Goal: Task Accomplishment & Management: Use online tool/utility

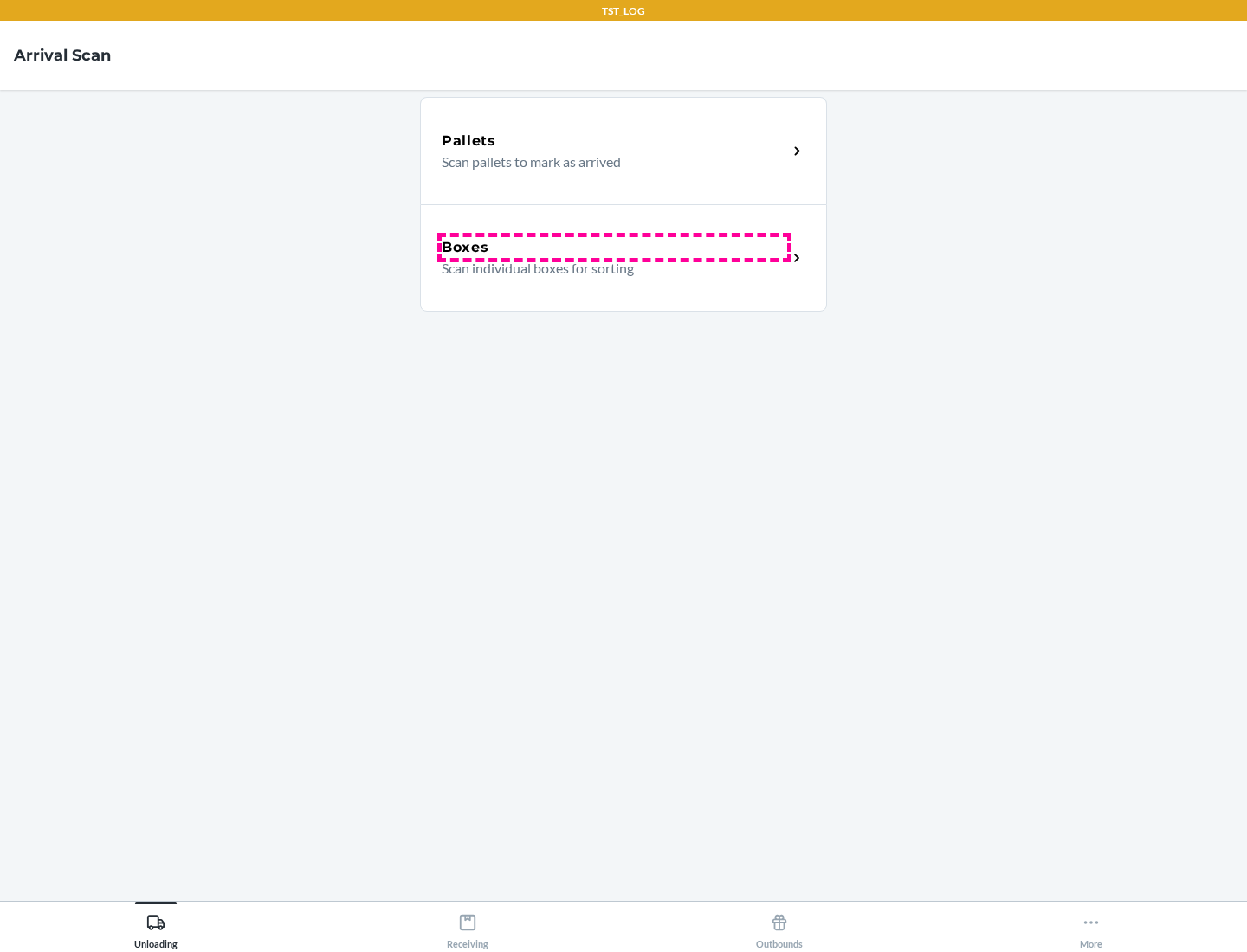
click at [614, 248] on div "Boxes" at bounding box center [614, 248] width 345 height 21
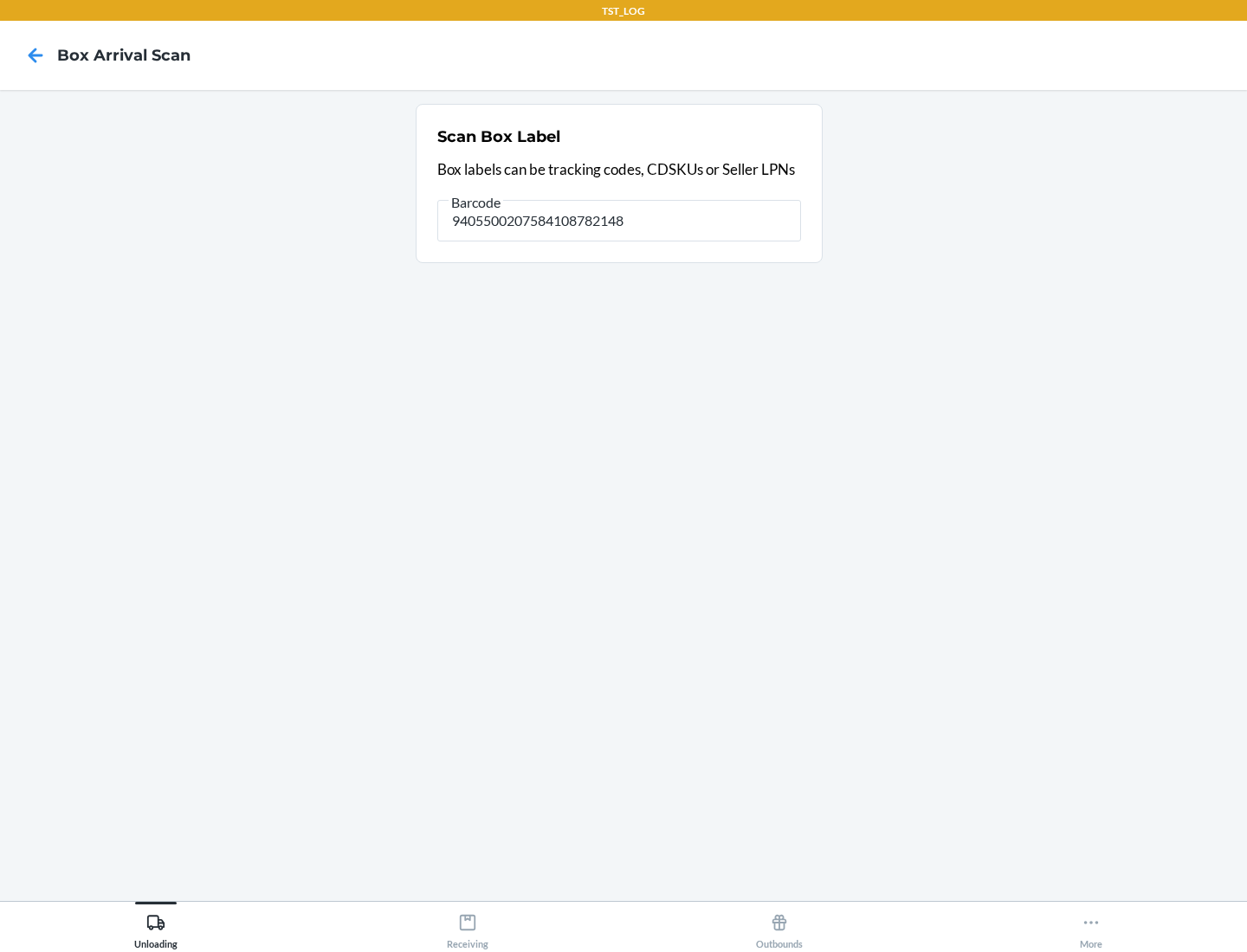
type input "9405500207584108782148"
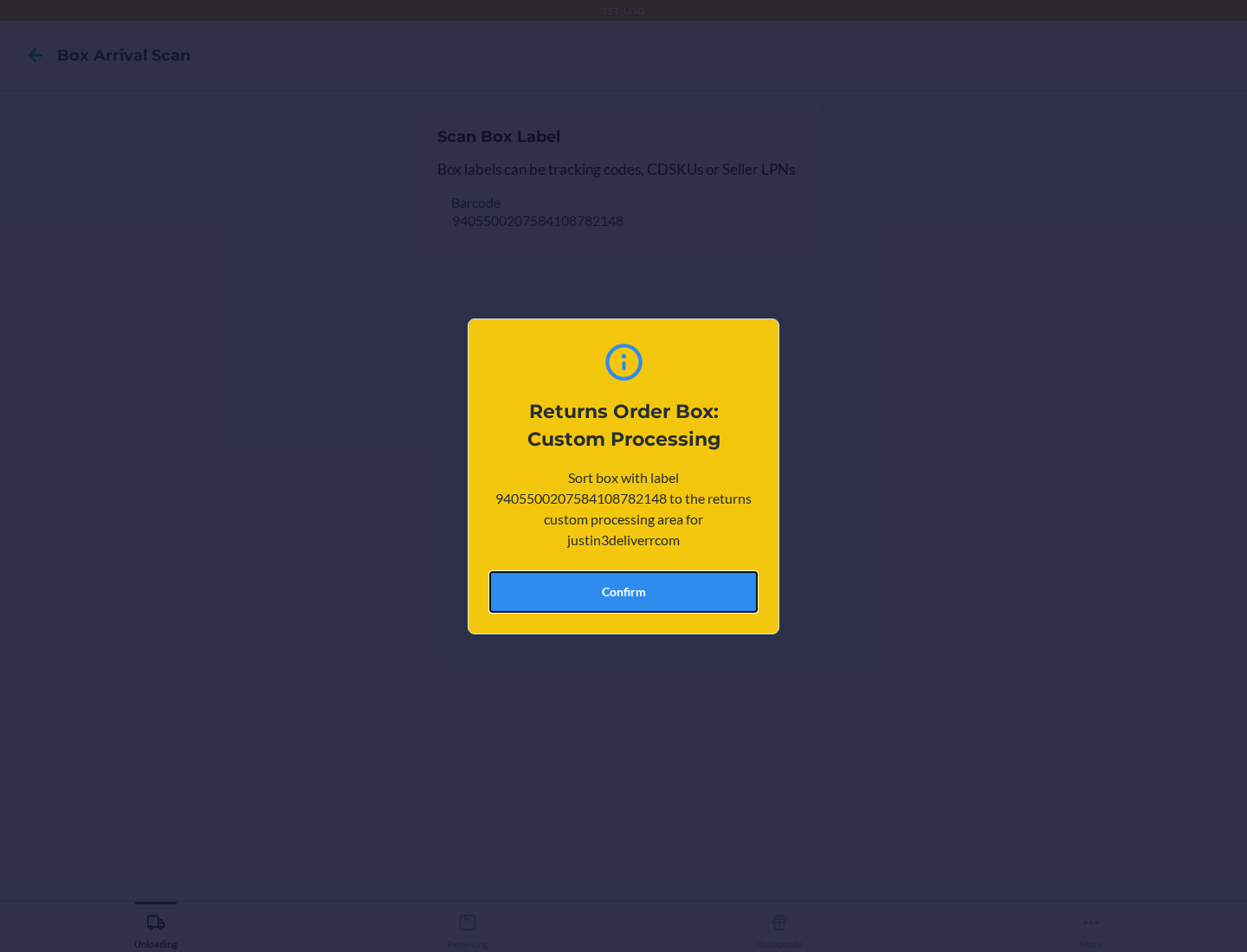
click at [623, 591] on button "Confirm" at bounding box center [623, 592] width 269 height 41
